Goal: Task Accomplishment & Management: Complete application form

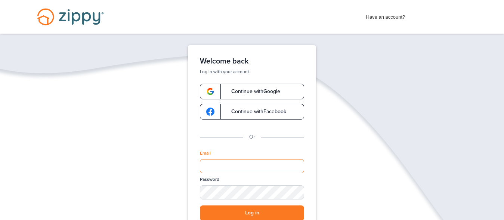
click at [221, 166] on input "Email" at bounding box center [252, 166] width 104 height 14
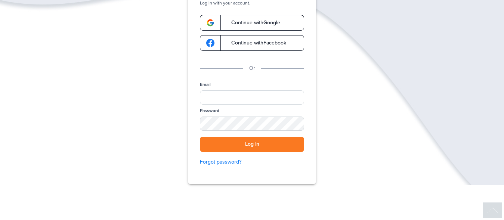
scroll to position [75, 0]
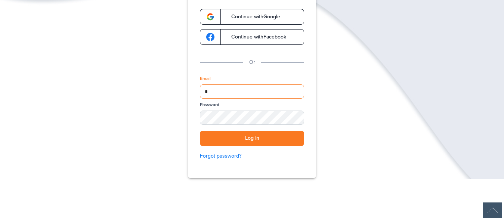
type input "**********"
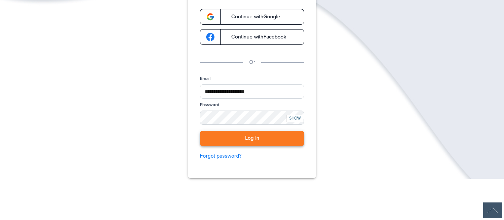
click at [261, 137] on button "Log in" at bounding box center [252, 138] width 104 height 15
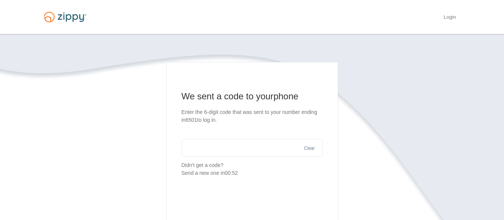
click at [205, 148] on input "text" at bounding box center [252, 148] width 141 height 18
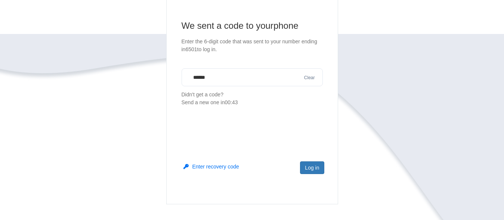
scroll to position [75, 0]
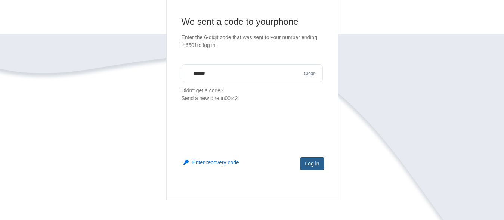
type input "******"
click at [316, 165] on button "Log in" at bounding box center [312, 163] width 24 height 13
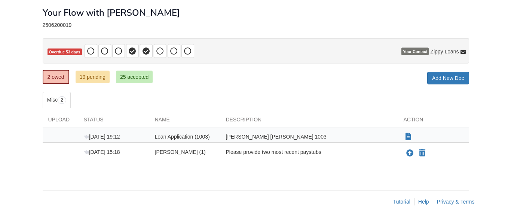
scroll to position [38, 0]
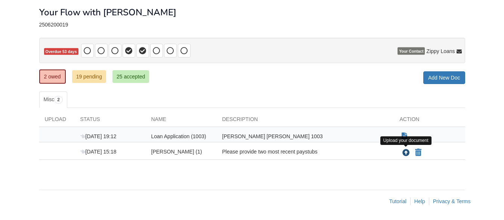
click at [407, 152] on icon "Upload Lynn (1)" at bounding box center [406, 153] width 7 height 7
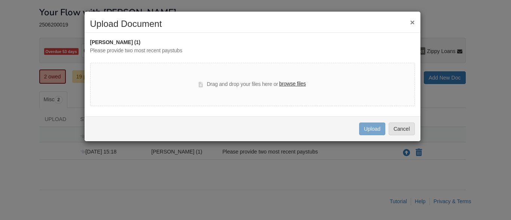
click at [293, 85] on label "browse files" at bounding box center [292, 84] width 27 height 8
click at [0, 0] on input "browse files" at bounding box center [0, 0] width 0 height 0
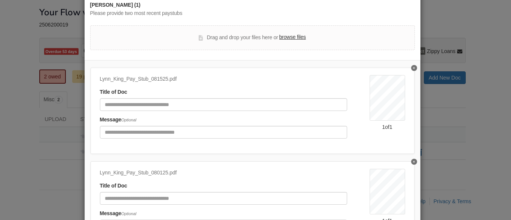
scroll to position [0, 0]
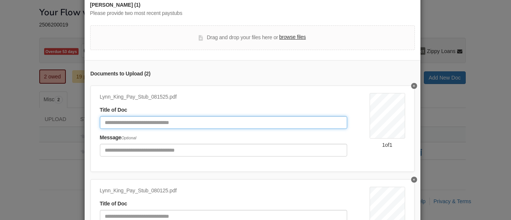
click at [181, 123] on input "Document Title" at bounding box center [223, 122] width 247 height 13
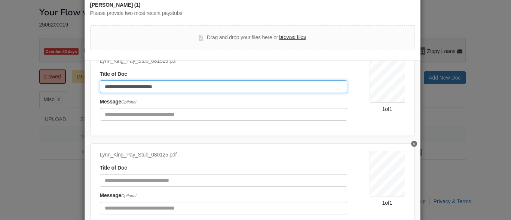
scroll to position [42, 0]
type input "**********"
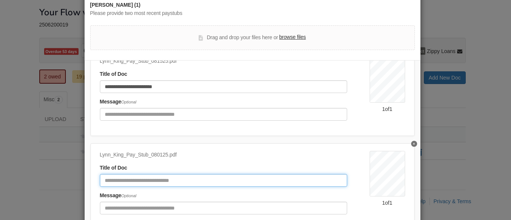
click at [125, 175] on input "Document Title" at bounding box center [223, 180] width 247 height 13
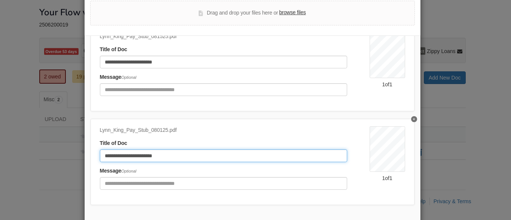
scroll to position [101, 0]
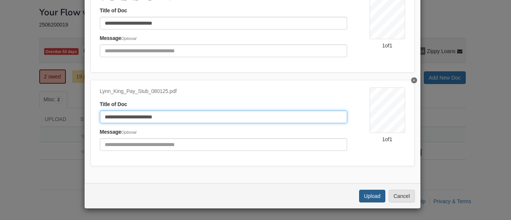
type input "**********"
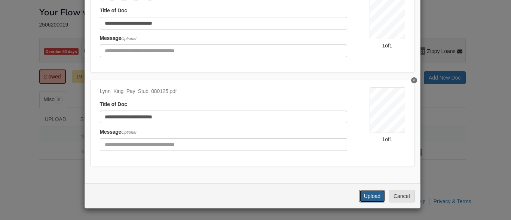
click at [370, 196] on button "Upload" at bounding box center [372, 196] width 26 height 13
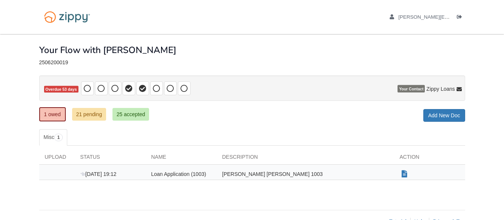
scroll to position [20, 0]
